Goal: Task Accomplishment & Management: Complete application form

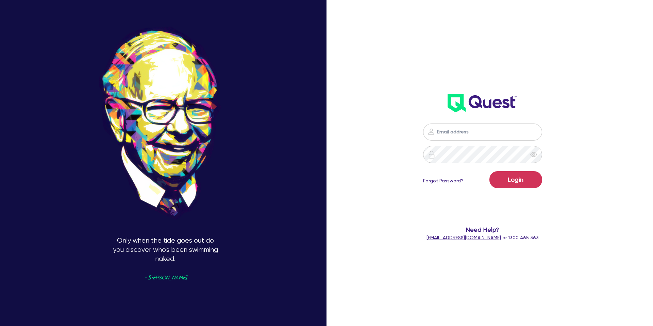
drag, startPoint x: 475, startPoint y: 119, endPoint x: 475, endPoint y: 126, distance: 7.2
click at [476, 119] on div "Login Forgot Password? Need Help? [EMAIL_ADDRESS][DOMAIN_NAME] or 1300 465 363" at bounding box center [482, 182] width 189 height 131
drag, startPoint x: 474, startPoint y: 129, endPoint x: 485, endPoint y: 139, distance: 14.7
click at [475, 129] on input "email" at bounding box center [482, 132] width 119 height 17
type input "[PERSON_NAME][EMAIL_ADDRESS][DOMAIN_NAME]"
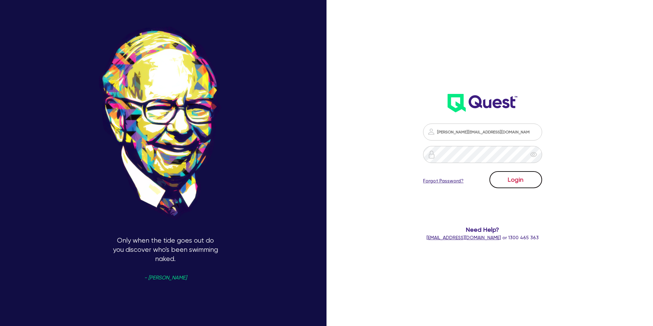
click at [511, 177] on button "Login" at bounding box center [516, 179] width 53 height 17
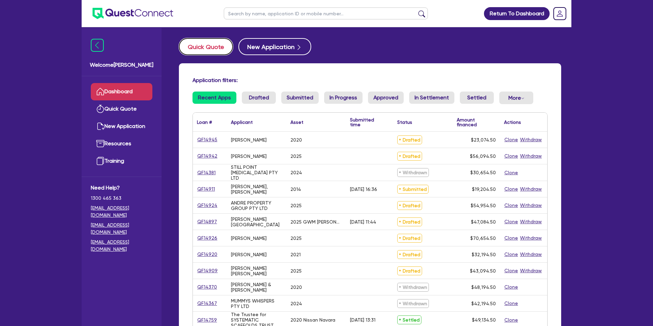
click at [214, 47] on button "Quick Quote" at bounding box center [206, 46] width 54 height 17
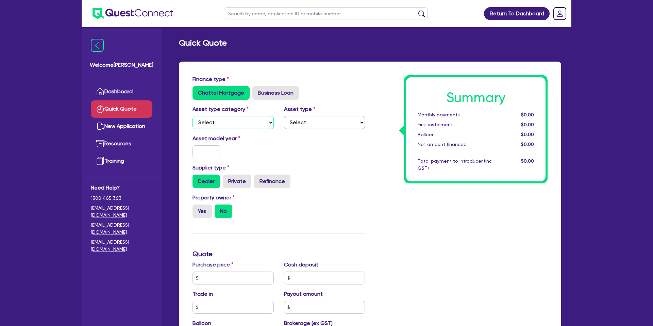
click at [240, 121] on select "Select Cars and light trucks Primary assets Secondary assets Tertiary assets" at bounding box center [233, 122] width 81 height 13
select select "CARS_AND_LIGHT_TRUCKS"
click at [193, 116] on select "Select Cars and light trucks Primary assets Secondary assets Tertiary assets" at bounding box center [233, 122] width 81 height 13
click at [301, 127] on select "Select" at bounding box center [324, 122] width 81 height 13
select select "PASSENGER_VEHICLES"
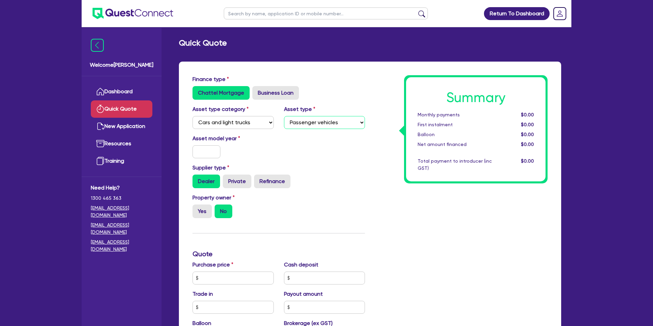
click at [284, 116] on select "Select Passenger vehicles Vans and utes Light trucks up to 4.5 tonne" at bounding box center [324, 122] width 81 height 13
click at [214, 151] on input "text" at bounding box center [207, 151] width 28 height 13
type input "2016"
drag, startPoint x: 324, startPoint y: 146, endPoint x: 279, endPoint y: 192, distance: 64.3
click at [324, 146] on div "Asset model year [DATE]" at bounding box center [279, 148] width 183 height 29
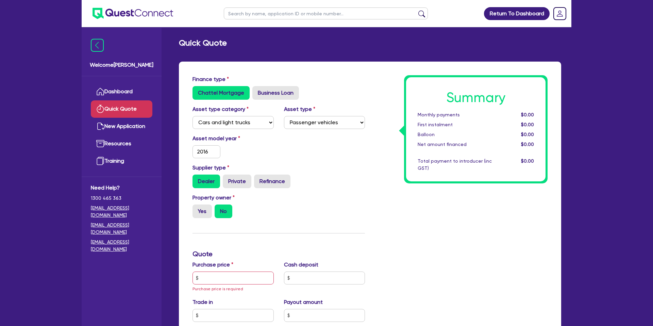
click at [199, 204] on div "Property owner Yes No" at bounding box center [234, 206] width 92 height 25
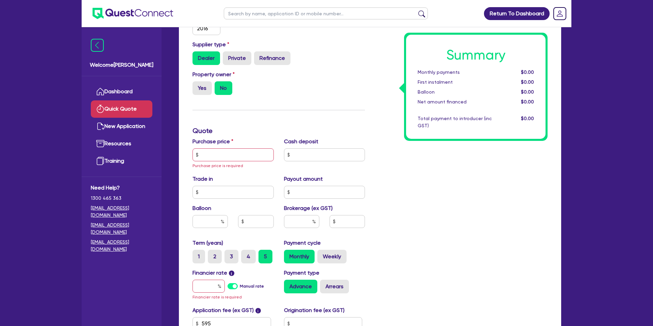
scroll to position [126, 0]
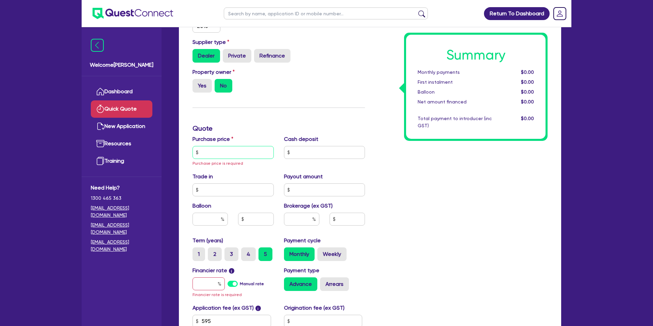
click at [220, 152] on input "text" at bounding box center [233, 152] width 81 height 13
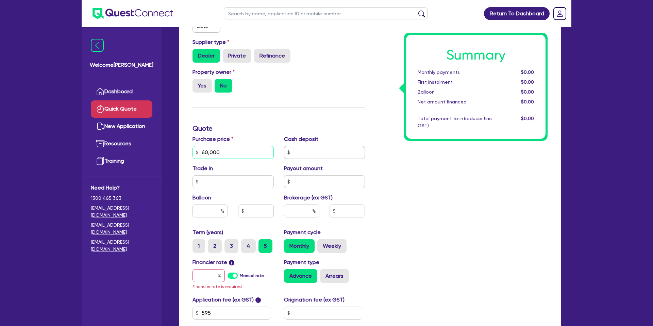
type input "60,000"
click at [210, 274] on input "text" at bounding box center [209, 275] width 32 height 13
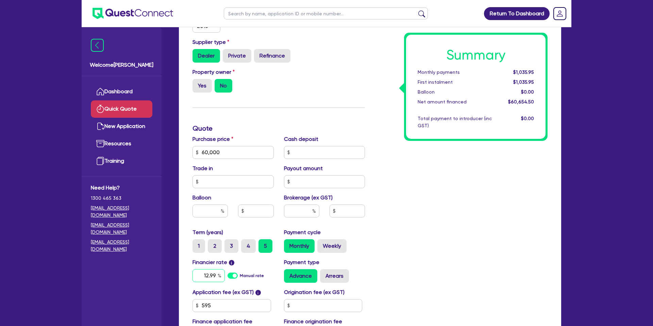
type input "12.99"
click at [495, 239] on div "Summary Monthly payments Calculating... First instalment Calculating... Balloon…" at bounding box center [461, 149] width 183 height 398
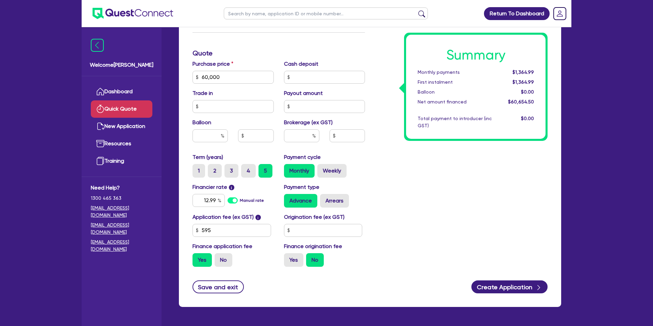
scroll to position [223, 0]
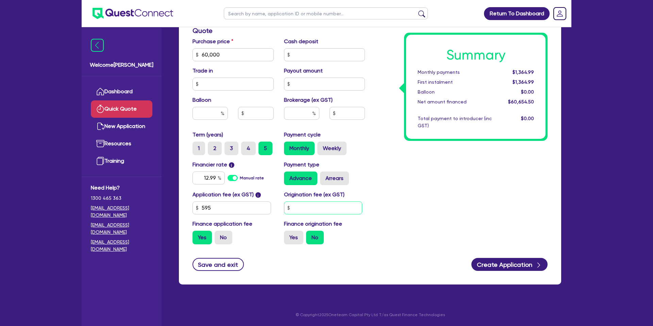
click at [307, 204] on input "text" at bounding box center [323, 207] width 79 height 13
type input "1,400"
drag, startPoint x: 296, startPoint y: 237, endPoint x: 331, endPoint y: 246, distance: 35.6
click at [296, 237] on label "Yes" at bounding box center [293, 238] width 19 height 14
click at [289, 235] on input "Yes" at bounding box center [286, 233] width 4 height 4
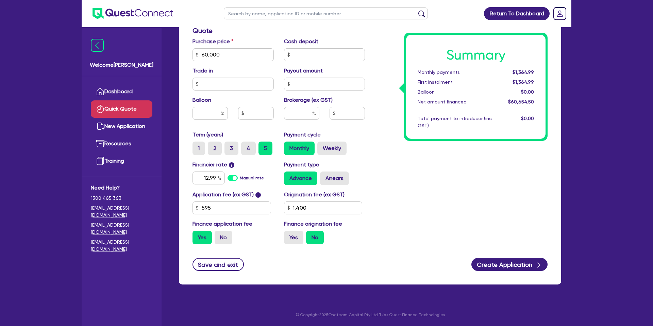
radio input "true"
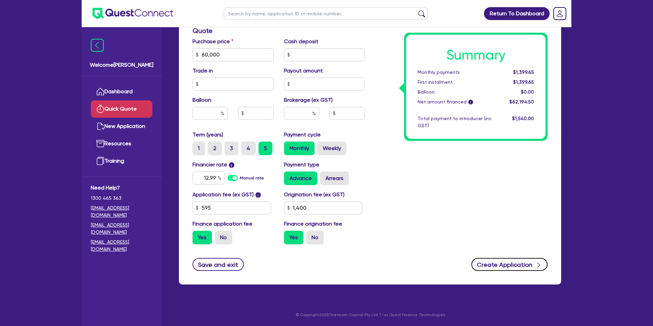
click at [521, 266] on button "Create Application" at bounding box center [510, 264] width 76 height 13
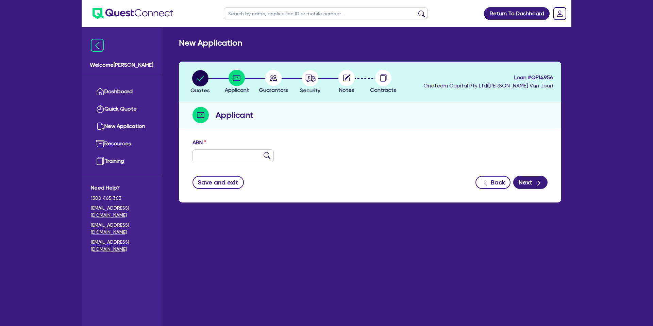
drag, startPoint x: 246, startPoint y: 148, endPoint x: 247, endPoint y: 157, distance: 9.2
click at [246, 148] on div "ABN" at bounding box center [234, 151] width 92 height 24
click at [246, 159] on input "text" at bounding box center [233, 155] width 81 height 13
paste input "91 901 951 849"
type input "91 901 951 849"
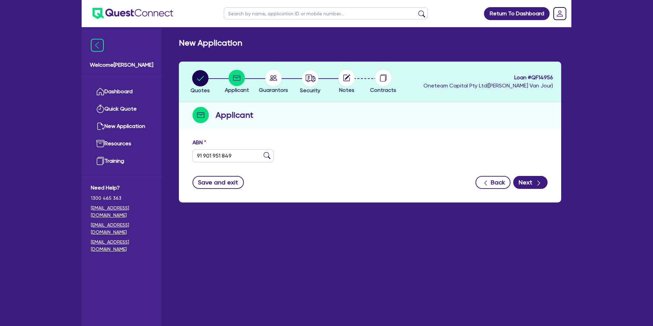
click at [348, 100] on header "Quotes Applicant [GEOGRAPHIC_DATA] Security Notes Contracts Loan # QF14956 Onet…" at bounding box center [370, 82] width 383 height 41
type input "[PERSON_NAME]"
type input "SPOT-ON MAINTENANCE SERVICES"
select select "SOLE_TRADER"
type input "[DATE]"
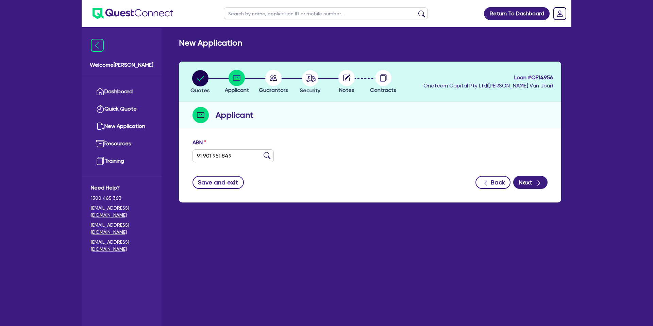
type input "[DATE]"
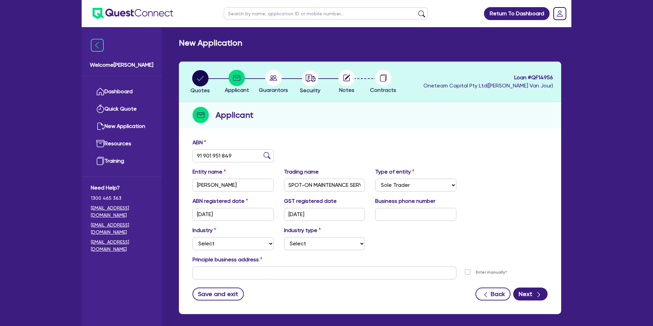
scroll to position [30, 0]
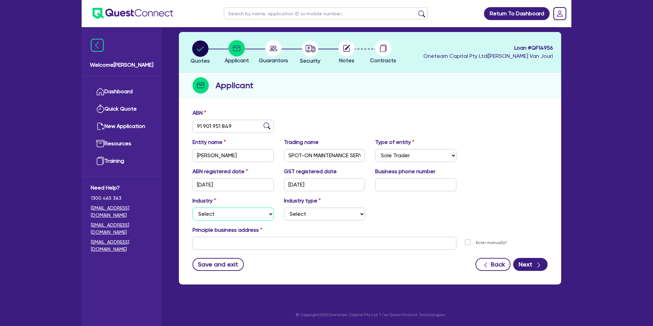
click at [214, 217] on select "Select Accomodation & Food Services Administrative & Support Services Agricultu…" at bounding box center [233, 214] width 81 height 13
select select "BUILDING_CONSTRUCTION"
click at [193, 208] on select "Select Accomodation & Food Services Administrative & Support Services Agricultu…" at bounding box center [233, 214] width 81 height 13
click at [301, 216] on select "Select Trades People Providing Services Direct to Consumers Trades People Provi…" at bounding box center [324, 214] width 81 height 13
select select "TRADES_SERVICES_CONSUMERS"
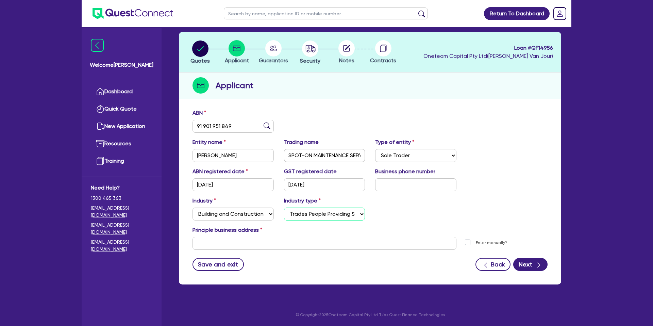
click at [284, 208] on select "Select Trades People Providing Services Direct to Consumers Trades People Provi…" at bounding box center [324, 214] width 81 height 13
click at [225, 243] on input "text" at bounding box center [325, 243] width 264 height 13
paste input "[STREET_ADDRESS]"
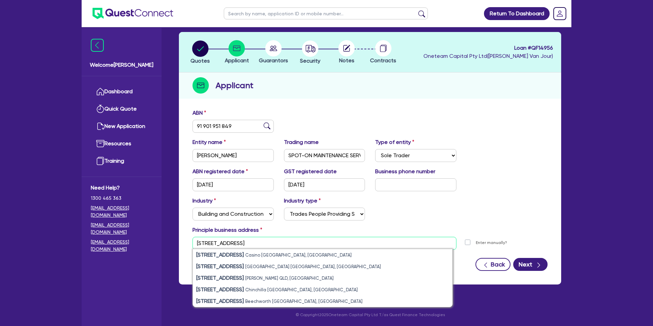
type input "[STREET_ADDRESS]"
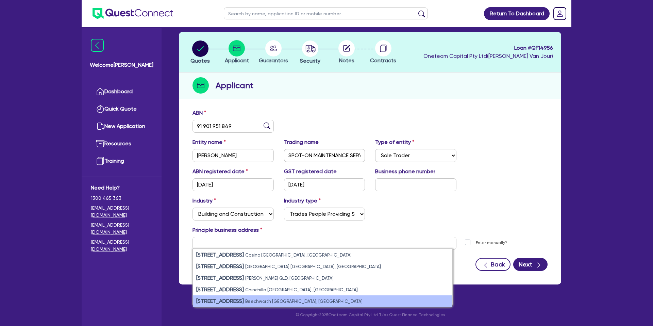
click at [293, 300] on li "[STREET_ADDRESS]" at bounding box center [323, 301] width 260 height 12
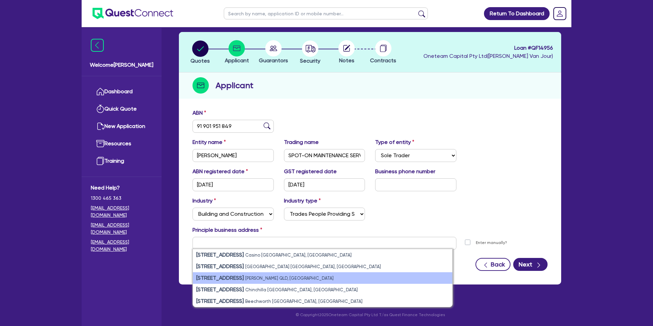
type input "[STREET_ADDRESS]"
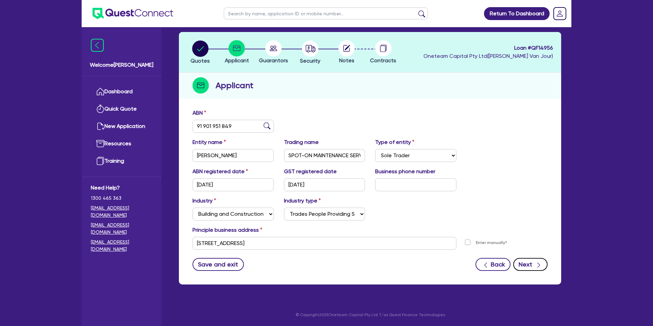
click at [543, 261] on button "Next" at bounding box center [531, 264] width 34 height 13
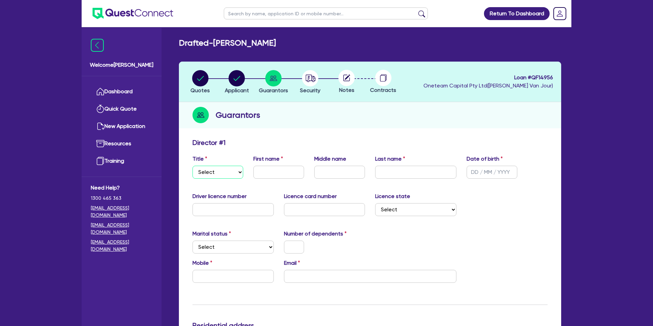
click at [217, 173] on select "Select Mr Mrs Ms Miss Dr" at bounding box center [218, 172] width 51 height 13
select select "MR"
click at [193, 166] on select "Select Mr Mrs Ms Miss Dr" at bounding box center [218, 172] width 51 height 13
click at [264, 172] on input "text" at bounding box center [279, 172] width 51 height 13
type input "[PERSON_NAME]"
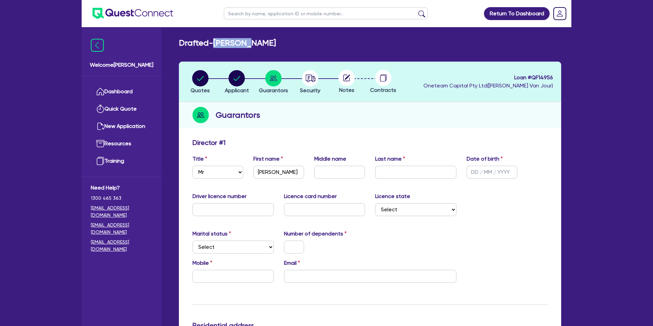
drag, startPoint x: 217, startPoint y: 42, endPoint x: 255, endPoint y: 43, distance: 37.5
click at [255, 43] on h2 "Drafted - [PERSON_NAME]" at bounding box center [227, 43] width 97 height 10
copy h2 "[PERSON_NAME]"
click at [380, 172] on input "text" at bounding box center [415, 172] width 81 height 13
click at [386, 175] on input "text" at bounding box center [415, 172] width 81 height 13
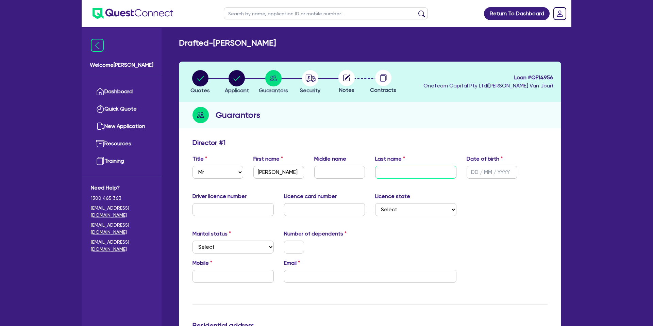
paste input "[PERSON_NAME]"
type input "[PERSON_NAME]"
click at [345, 175] on input "text" at bounding box center [339, 172] width 51 height 13
type input "[PERSON_NAME]"
click at [474, 175] on input "text" at bounding box center [492, 172] width 51 height 13
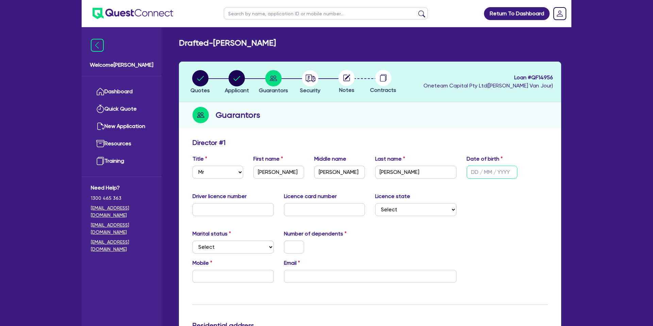
click at [475, 174] on input "text" at bounding box center [492, 172] width 51 height 13
type input "[DATE]"
click at [209, 211] on input "text" at bounding box center [233, 209] width 81 height 13
type input "041809848"
click at [303, 207] on input "text" at bounding box center [324, 209] width 81 height 13
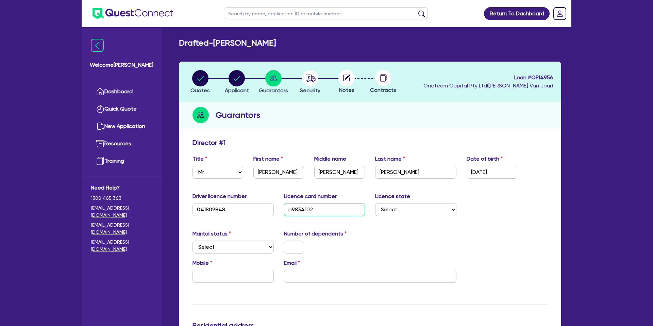
type input "p9834102"
click at [413, 207] on select "Select [GEOGRAPHIC_DATA] [GEOGRAPHIC_DATA] [GEOGRAPHIC_DATA] [GEOGRAPHIC_DATA] …" at bounding box center [415, 209] width 81 height 13
select select "VIC"
click at [375, 203] on select "Select [GEOGRAPHIC_DATA] [GEOGRAPHIC_DATA] [GEOGRAPHIC_DATA] [GEOGRAPHIC_DATA] …" at bounding box center [415, 209] width 81 height 13
click at [384, 235] on div "Marital status Select [DEMOGRAPHIC_DATA] Married De Facto / Partner Number of d…" at bounding box center [371, 244] width 366 height 29
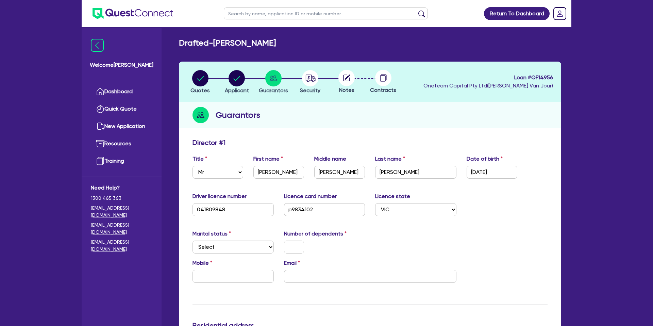
drag, startPoint x: 261, startPoint y: 237, endPoint x: 255, endPoint y: 242, distance: 7.6
click at [262, 237] on div "Marital status Select [DEMOGRAPHIC_DATA] Married De Facto / Partner" at bounding box center [234, 242] width 92 height 24
click at [252, 244] on select "Select Single Married De Facto / Partner" at bounding box center [233, 247] width 81 height 13
select select "MARRIED"
click at [193, 241] on select "Select Single Married De Facto / Partner" at bounding box center [233, 247] width 81 height 13
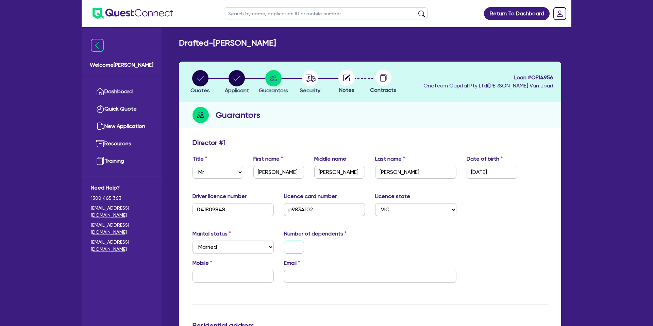
click at [293, 250] on input "text" at bounding box center [294, 247] width 20 height 13
click at [329, 245] on div "0" at bounding box center [325, 247] width 92 height 13
click at [213, 281] on input "text" at bounding box center [233, 276] width 81 height 13
type input "0"
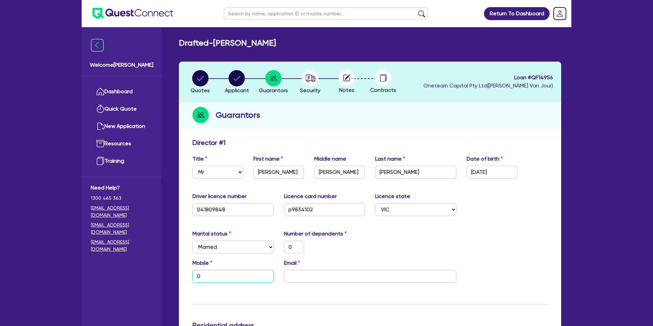
type input "0"
type input "04"
type input "0"
type input "041"
type input "0"
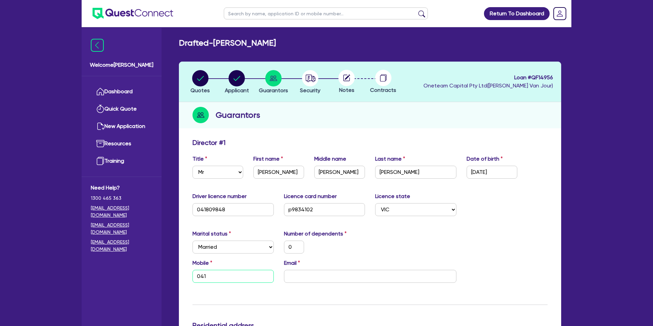
type input "0419"
type input "0"
type input "0419 2"
type input "0"
type input "0419 28"
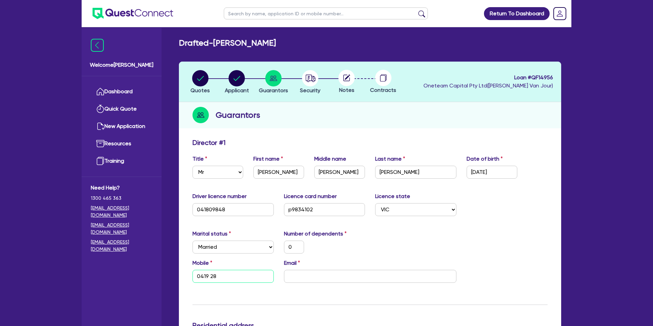
type input "0"
type input "0419 286"
type input "0"
type input "0419 286 5"
type input "0"
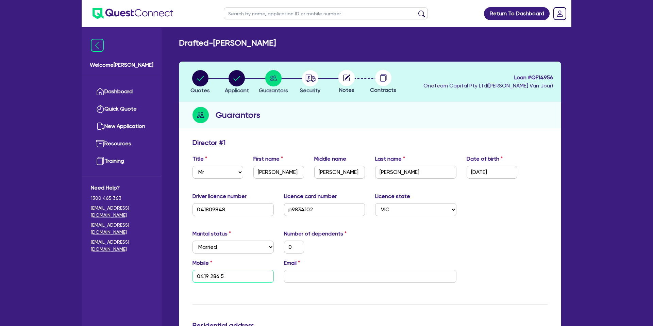
type input "0419 286 59"
type input "0"
type input "0419 286 597"
drag, startPoint x: 308, startPoint y: 278, endPoint x: 382, endPoint y: 261, distance: 75.5
click at [308, 278] on input "email" at bounding box center [370, 276] width 173 height 13
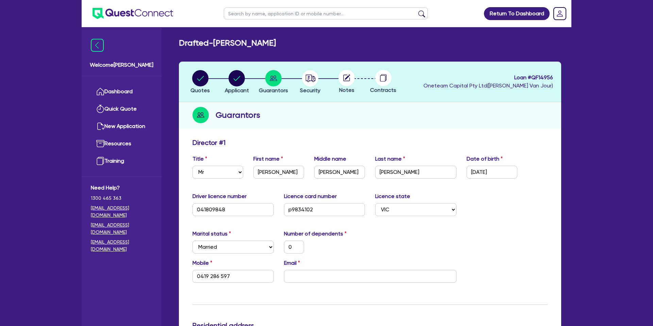
click at [387, 258] on div "Marital status Select [DEMOGRAPHIC_DATA] Married De Facto / Partner Number of d…" at bounding box center [371, 244] width 366 height 29
click at [235, 81] on circle "button" at bounding box center [237, 78] width 16 height 16
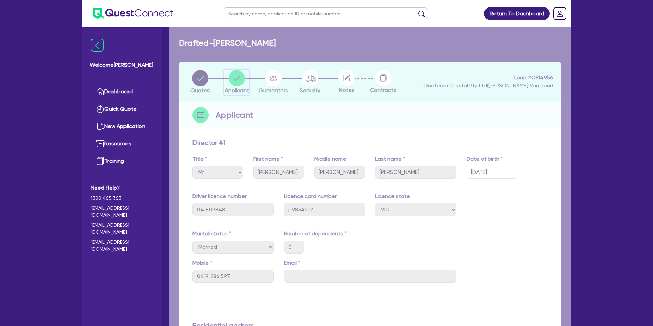
select select "SOLE_TRADER"
select select "BUILDING_CONSTRUCTION"
select select "TRADES_SERVICES_CONSUMERS"
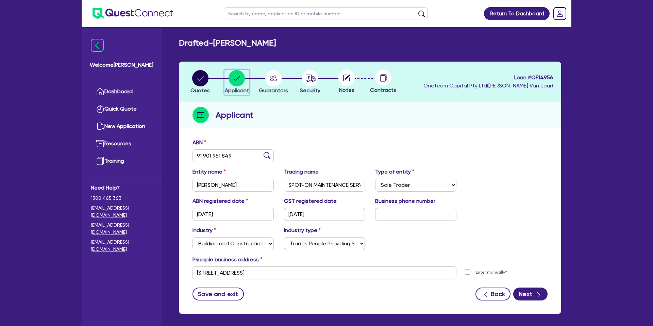
scroll to position [30, 0]
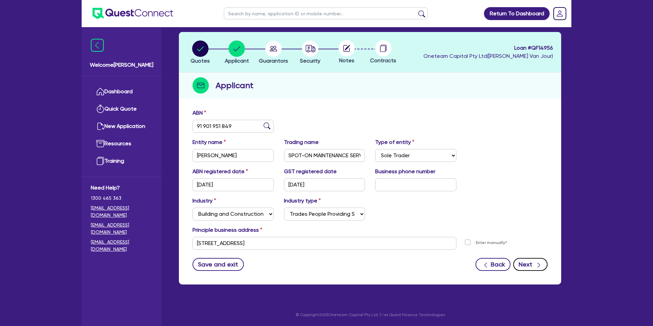
click at [536, 269] on button "Next" at bounding box center [531, 264] width 34 height 13
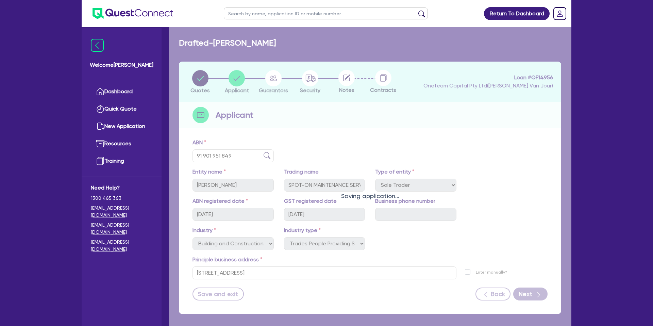
select select "MR"
select select "VIC"
select select "MARRIED"
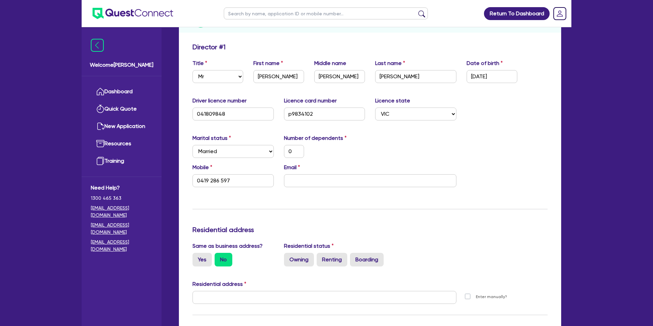
scroll to position [96, 0]
click at [321, 181] on input "email" at bounding box center [370, 180] width 173 height 13
paste input "[EMAIL_ADDRESS][DOMAIN_NAME]"
type input "0"
type input "0419 286 597"
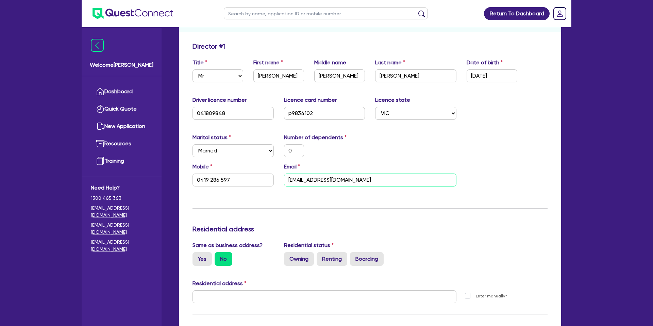
type input "[EMAIL_ADDRESS][DOMAIN_NAME]"
click at [336, 208] on hr at bounding box center [370, 208] width 355 height 0
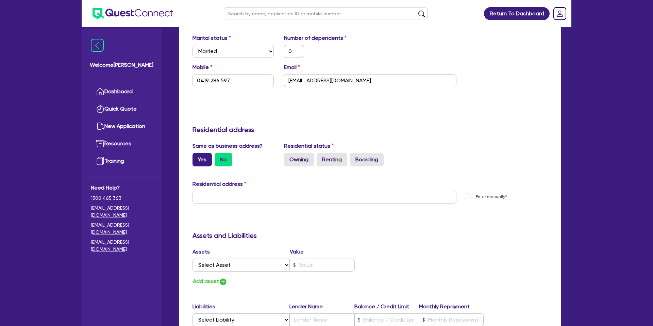
scroll to position [196, 0]
click at [205, 160] on label "Yes" at bounding box center [202, 159] width 19 height 14
click at [197, 157] on input "Yes" at bounding box center [195, 154] width 4 height 4
radio input "true"
type input "0"
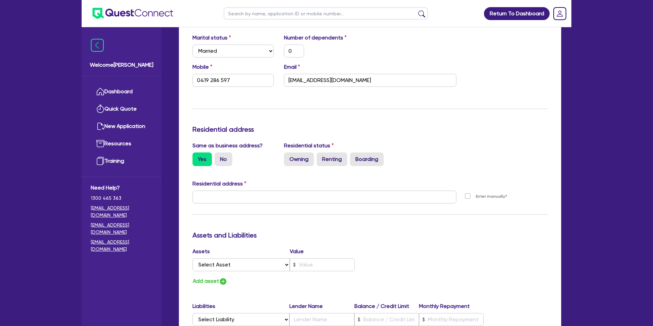
type input "0419 286 597"
type input "[STREET_ADDRESS]"
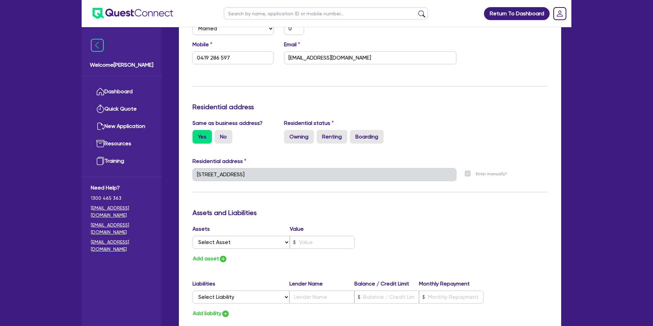
scroll to position [224, 0]
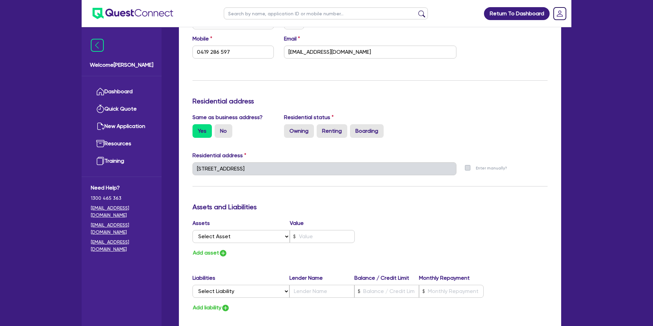
drag, startPoint x: 452, startPoint y: 139, endPoint x: 340, endPoint y: 138, distance: 112.3
click at [452, 139] on div "Same as business address? Yes No Residential status Owning Renting Boarding" at bounding box center [371, 128] width 366 height 30
click at [340, 131] on label "Renting" at bounding box center [332, 131] width 31 height 14
click at [321, 129] on input "Renting" at bounding box center [319, 126] width 4 height 4
radio input "true"
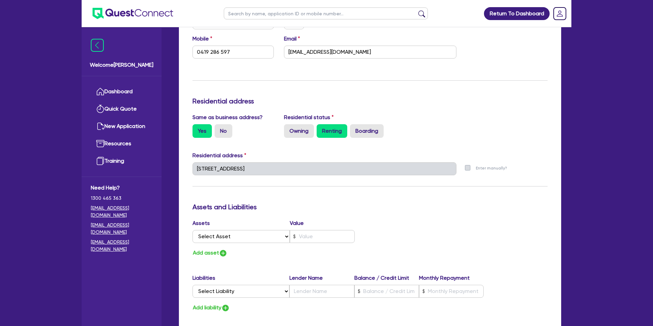
type input "0"
type input "0419 286 597"
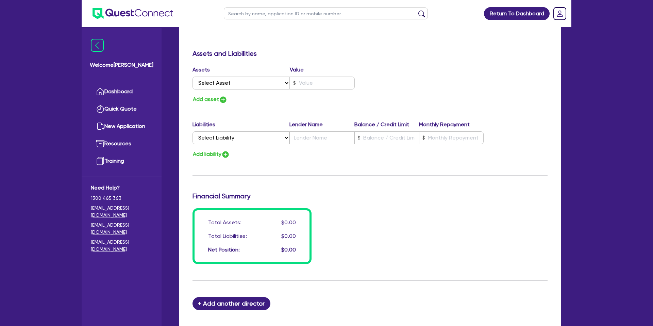
scroll to position [463, 0]
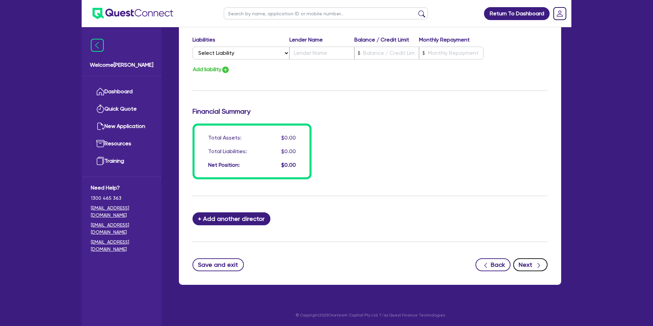
click at [531, 269] on button "Next" at bounding box center [531, 264] width 34 height 13
select select "CARS_AND_LIGHT_TRUCKS"
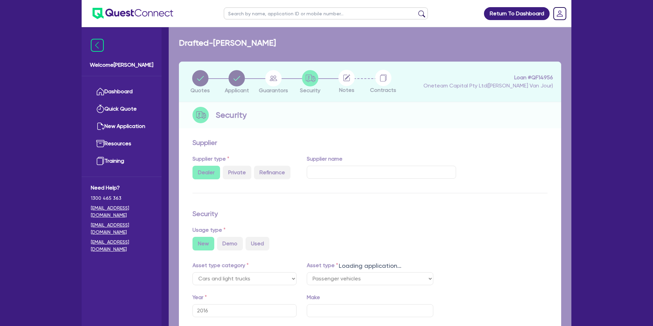
select select "PASSENGER_VEHICLES"
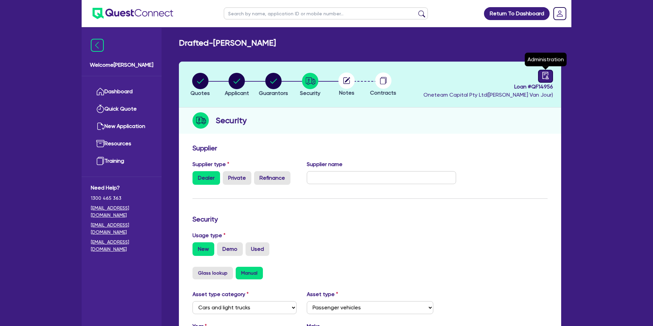
click at [549, 80] on link at bounding box center [545, 76] width 15 height 13
select select "DRAFTED_NEW"
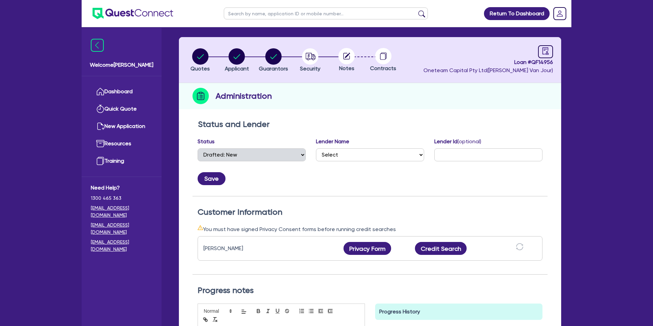
scroll to position [41, 0]
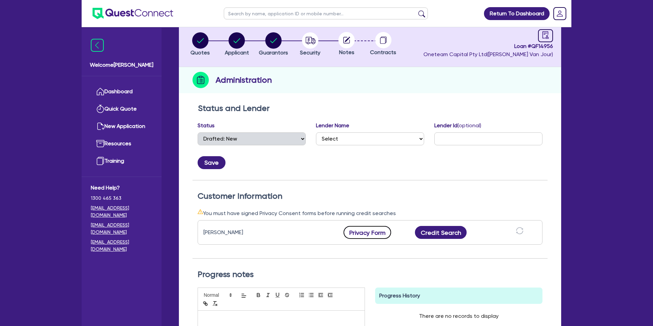
click at [369, 229] on button "Privacy Form" at bounding box center [368, 232] width 48 height 13
click at [272, 41] on circle "button" at bounding box center [273, 40] width 16 height 16
select select "MR"
select select "VIC"
select select "MARRIED"
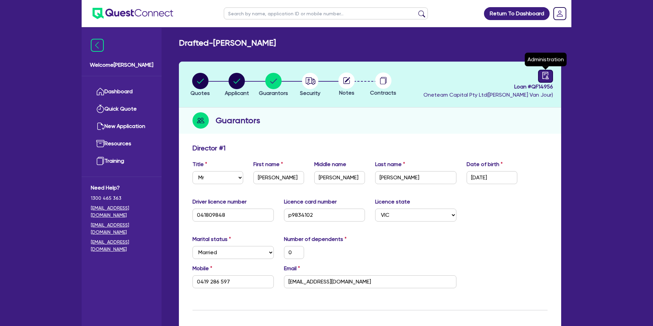
click at [543, 75] on icon "audit" at bounding box center [546, 75] width 6 height 7
select select "DRAFTED_NEW"
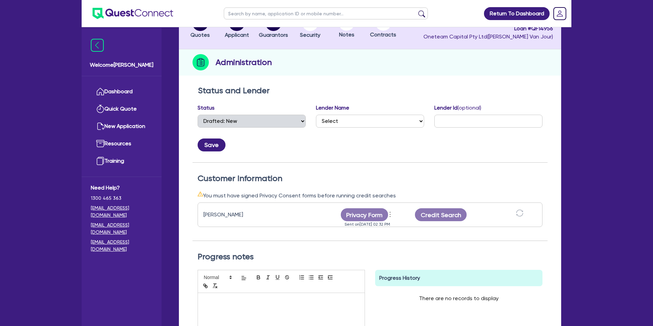
scroll to position [59, 0]
click at [437, 217] on button "Credit Search" at bounding box center [441, 214] width 52 height 13
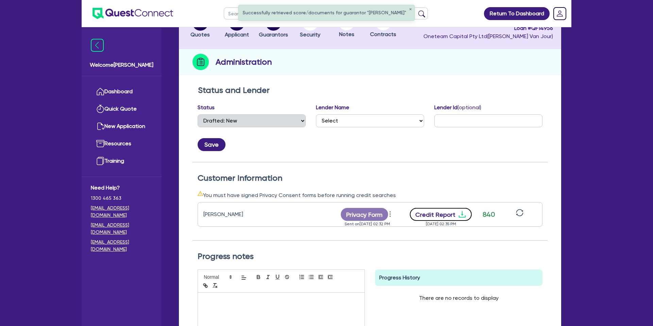
click at [456, 213] on button "Credit Report" at bounding box center [441, 214] width 62 height 13
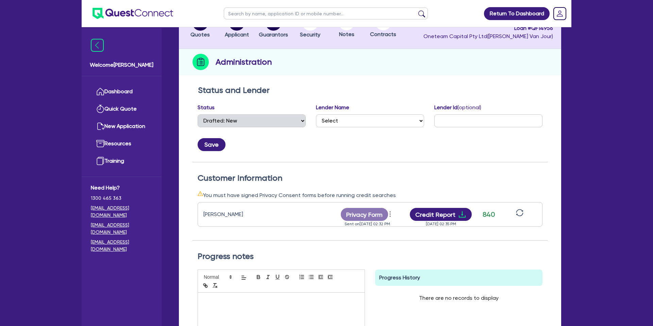
scroll to position [0, 0]
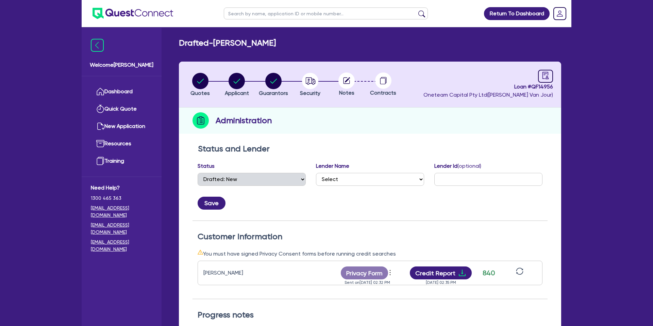
drag, startPoint x: 321, startPoint y: 43, endPoint x: 327, endPoint y: 43, distance: 6.1
click at [327, 43] on div "Drafted - [PERSON_NAME]" at bounding box center [370, 43] width 393 height 10
click at [121, 91] on link "Dashboard" at bounding box center [122, 91] width 62 height 17
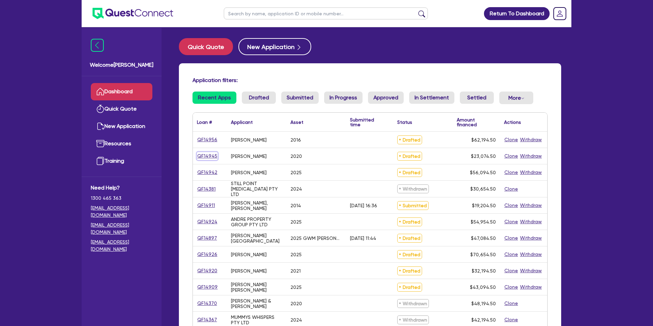
click at [212, 154] on link "QF14945" at bounding box center [207, 156] width 21 height 8
select select "CARS_AND_LIGHT_TRUCKS"
select select "PASSENGER_VEHICLES"
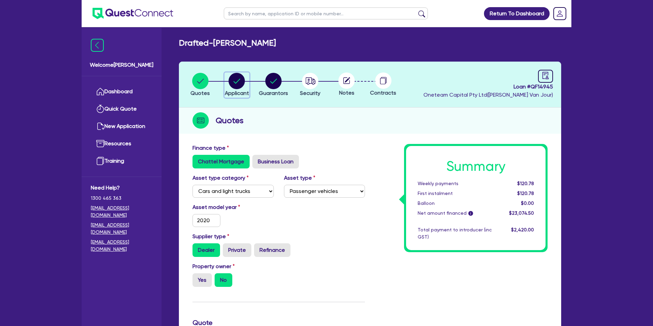
click at [235, 82] on circle "button" at bounding box center [237, 81] width 16 height 16
select select "SOLE_TRADER"
select select "RENTAL_REAL_ESTATE"
select select "REAL_ESTATE_SERVICES"
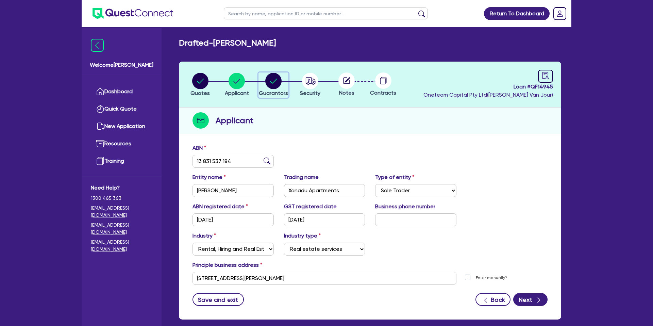
click at [276, 78] on circle "button" at bounding box center [273, 81] width 16 height 16
select select "MRS"
select select "VIC"
select select "SINGLE"
select select "CASH"
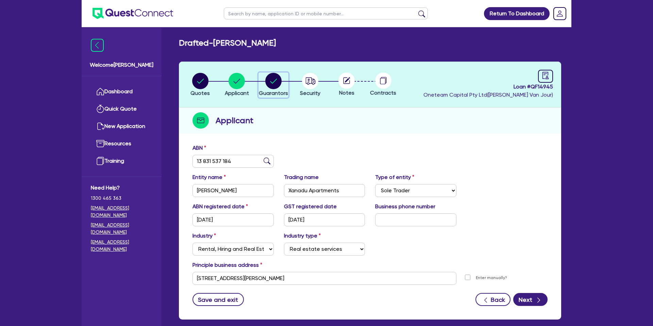
select select "CREDIT_CARD"
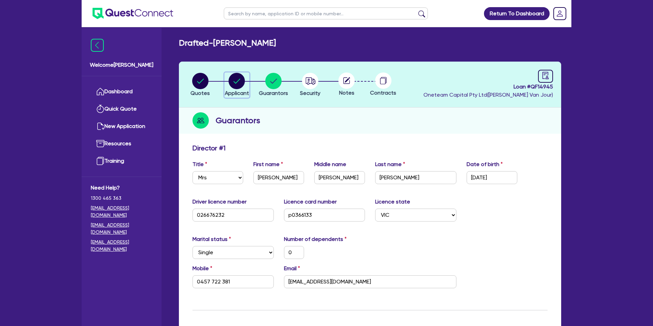
click at [239, 79] on icon "button" at bounding box center [237, 81] width 7 height 5
select select "SOLE_TRADER"
select select "RENTAL_REAL_ESTATE"
select select "REAL_ESTATE_SERVICES"
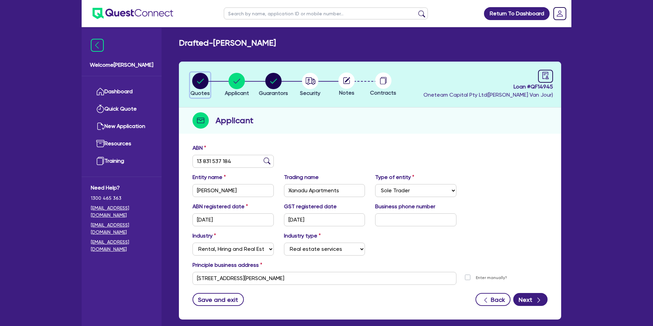
click at [197, 80] on circle "button" at bounding box center [200, 81] width 16 height 16
select select "CARS_AND_LIGHT_TRUCKS"
select select "PASSENGER_VEHICLES"
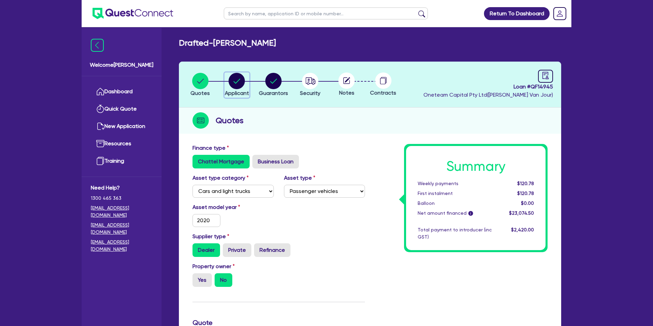
click at [237, 87] on circle "button" at bounding box center [237, 81] width 16 height 16
select select "SOLE_TRADER"
select select "RENTAL_REAL_ESTATE"
select select "REAL_ESTATE_SERVICES"
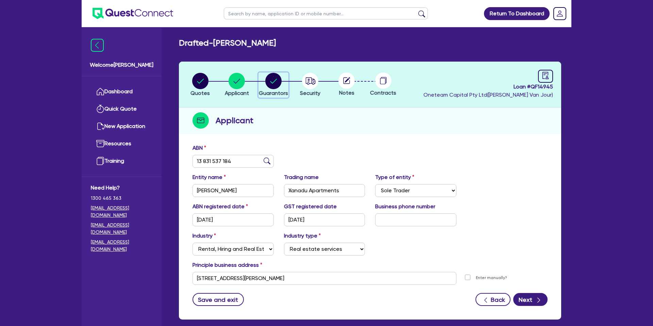
click at [280, 81] on circle "button" at bounding box center [273, 81] width 16 height 16
select select "MRS"
select select "VIC"
select select "SINGLE"
select select "CASH"
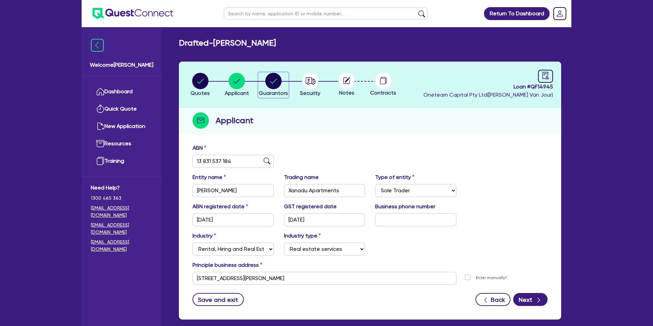
select select "CREDIT_CARD"
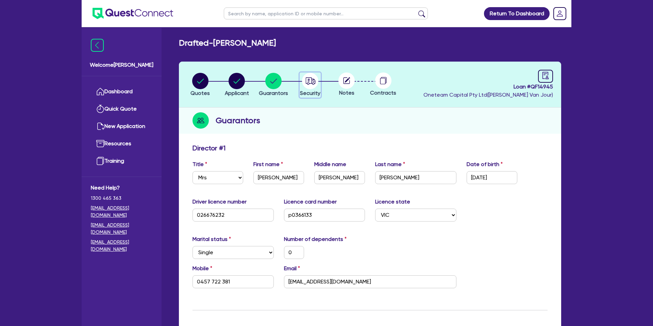
drag, startPoint x: 307, startPoint y: 80, endPoint x: 325, endPoint y: 83, distance: 18.0
click at [309, 80] on circle "button" at bounding box center [310, 81] width 16 height 16
select select "CARS_AND_LIGHT_TRUCKS"
select select "PASSENGER_VEHICLES"
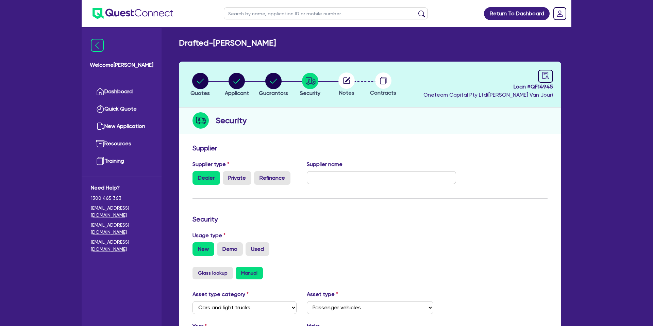
click at [351, 81] on circle at bounding box center [347, 80] width 16 height 16
click at [550, 76] on link at bounding box center [545, 76] width 15 height 13
select select "DRAFTED_NEW"
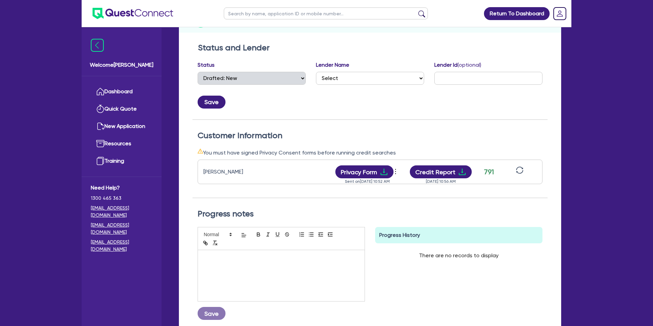
scroll to position [101, 0]
click at [465, 168] on icon "download" at bounding box center [462, 171] width 8 height 8
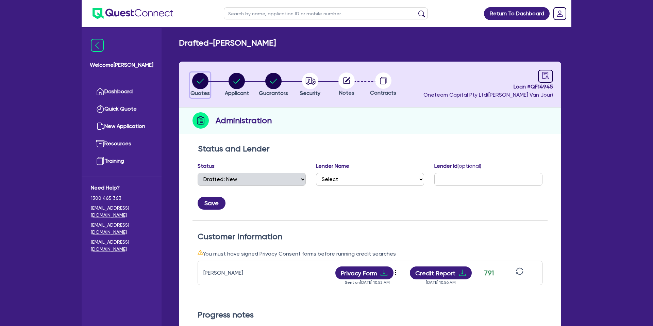
click at [201, 79] on circle "button" at bounding box center [200, 81] width 16 height 16
select select "CARS_AND_LIGHT_TRUCKS"
select select "PASSENGER_VEHICLES"
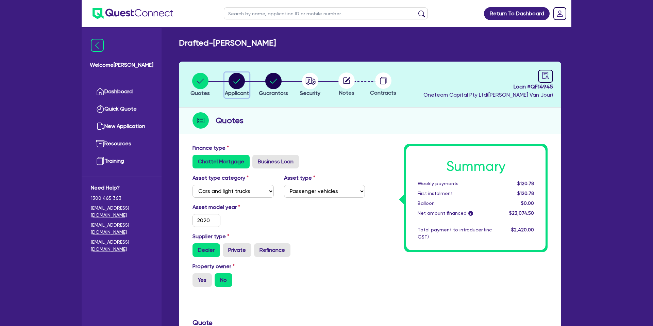
click at [235, 79] on circle "button" at bounding box center [237, 81] width 16 height 16
select select "SOLE_TRADER"
select select "RENTAL_REAL_ESTATE"
select select "REAL_ESTATE_SERVICES"
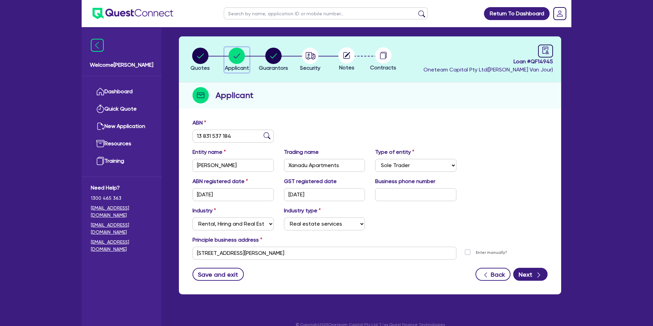
scroll to position [35, 0]
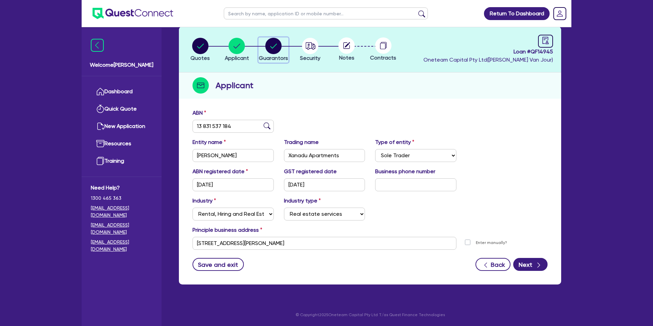
click at [273, 47] on icon "button" at bounding box center [273, 46] width 7 height 5
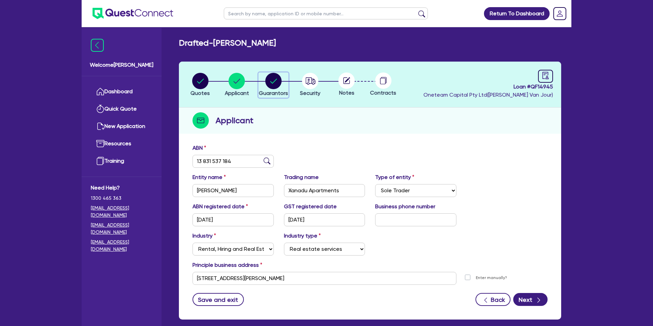
select select "MRS"
select select "VIC"
select select "SINGLE"
select select "CASH"
select select "CREDIT_CARD"
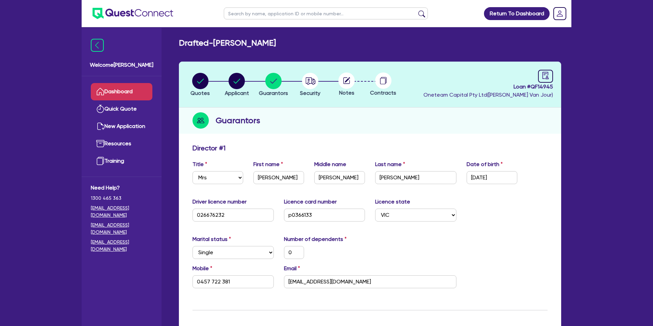
click at [126, 91] on link "Dashboard" at bounding box center [122, 91] width 62 height 17
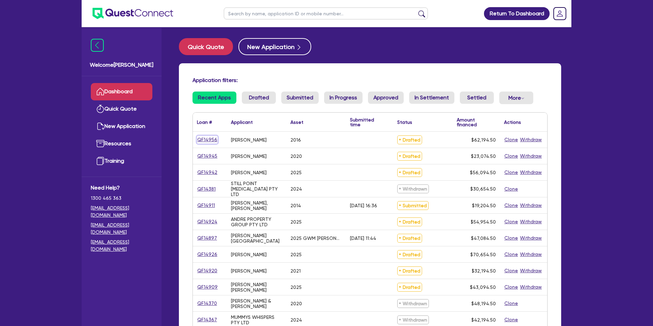
click at [213, 140] on link "QF14956" at bounding box center [207, 140] width 21 height 8
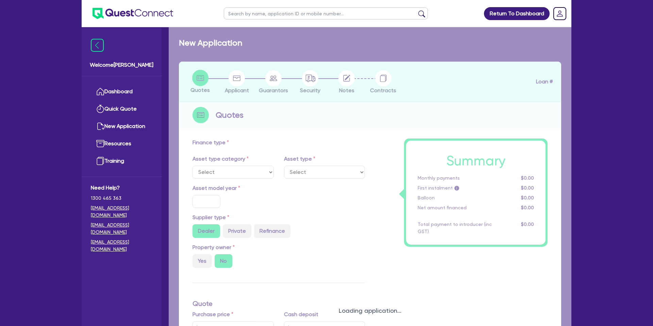
select select "CARS_AND_LIGHT_TRUCKS"
type input "2016"
type input "60,000"
type input "12.99"
type input "1,400"
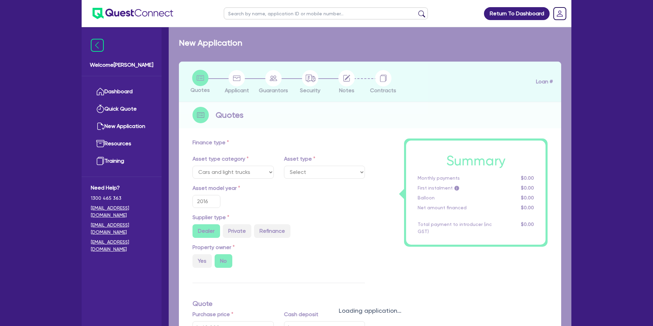
select select "PASSENGER_VEHICLES"
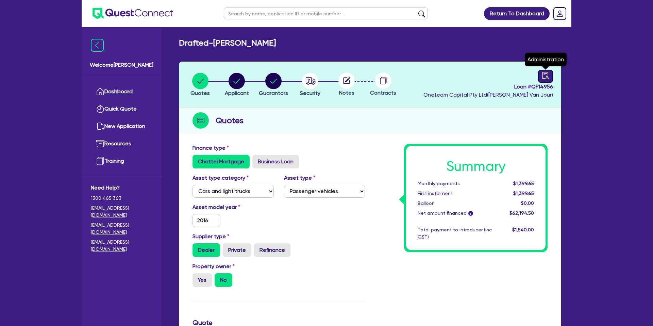
click at [543, 75] on icon "audit" at bounding box center [545, 75] width 7 height 7
select select "DRAFTED_NEW"
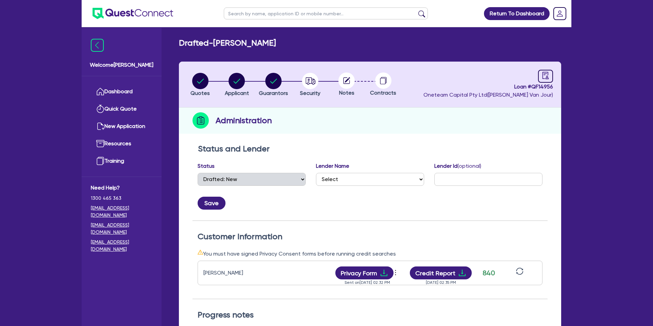
click at [343, 86] on circle at bounding box center [347, 80] width 16 height 16
click at [348, 81] on circle at bounding box center [347, 80] width 16 height 16
drag, startPoint x: 302, startPoint y: 83, endPoint x: 308, endPoint y: 82, distance: 6.9
click at [308, 82] on div "button" at bounding box center [310, 81] width 20 height 16
select select "CARS_AND_LIGHT_TRUCKS"
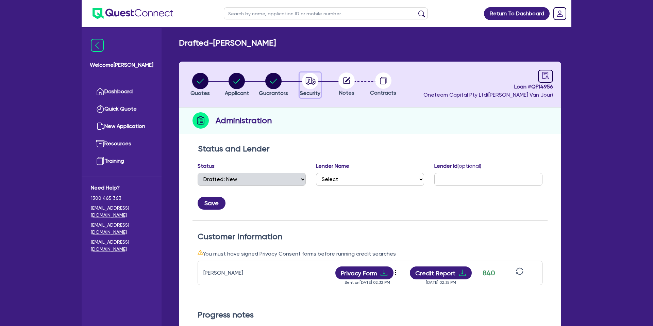
select select "PASSENGER_VEHICLES"
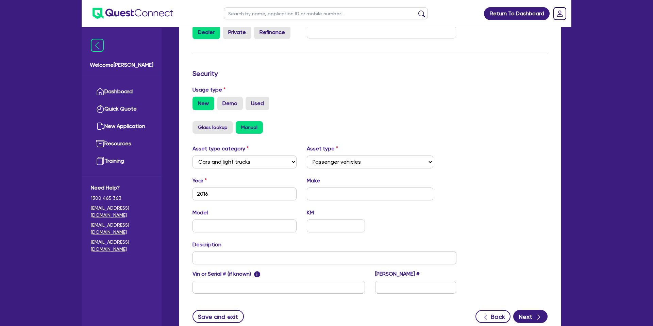
scroll to position [198, 0]
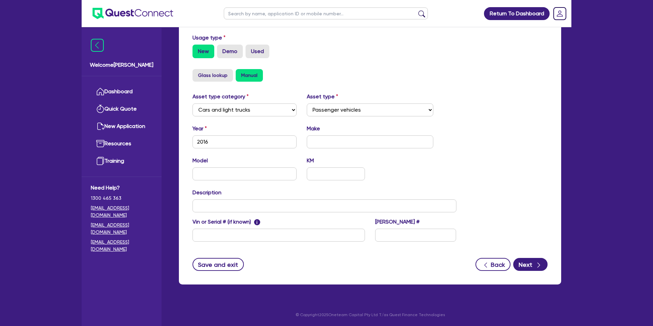
click at [548, 269] on div "Back Next" at bounding box center [512, 264] width 72 height 13
click at [530, 263] on button "Next" at bounding box center [531, 264] width 34 height 13
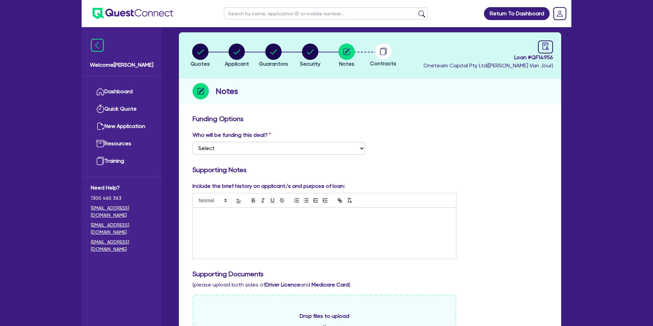
scroll to position [29, 0]
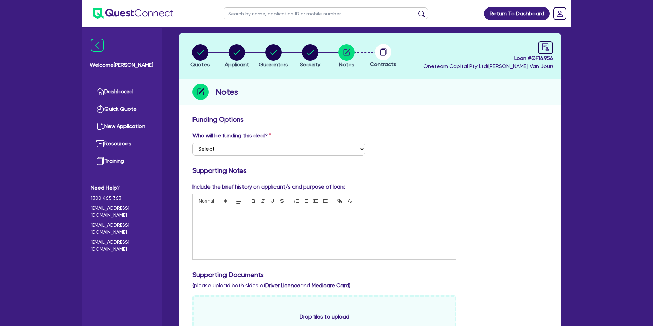
click at [230, 223] on div at bounding box center [324, 233] width 263 height 51
click at [434, 165] on div "Funding Options Who will be funding this deal? Select I want Quest to fund 100%…" at bounding box center [370, 322] width 355 height 414
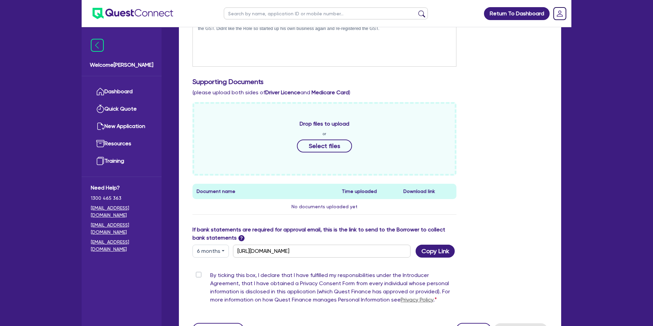
scroll to position [287, 0]
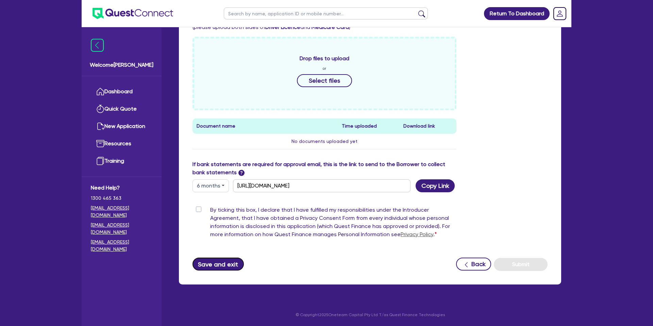
click at [220, 262] on button "Save and exit" at bounding box center [218, 264] width 51 height 13
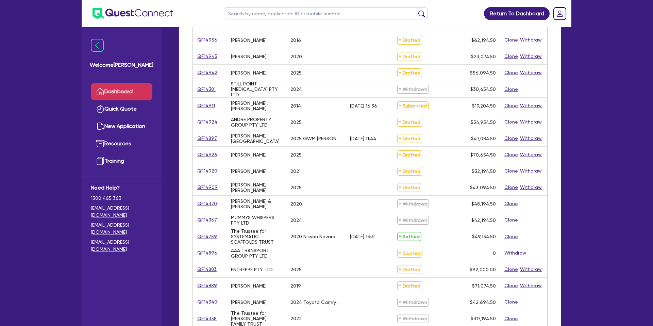
scroll to position [100, 0]
drag, startPoint x: 242, startPoint y: 51, endPoint x: 296, endPoint y: -33, distance: 100.5
click at [296, 0] on html "Return To Dashboard Edit Profile Logout Welcome [PERSON_NAME] Quick Quote New A…" at bounding box center [326, 167] width 653 height 534
